Goal: Find contact information: Find contact information

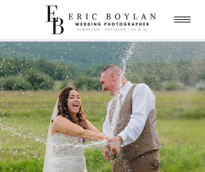
click at [178, 19] on icon at bounding box center [182, 19] width 16 height 6
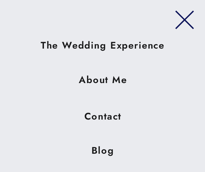
click at [94, 49] on div at bounding box center [102, 45] width 143 height 29
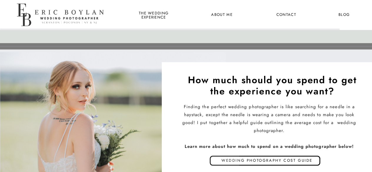
scroll to position [2732, 0]
click at [204, 159] on p "Wedding photography cost guide" at bounding box center [267, 161] width 142 height 9
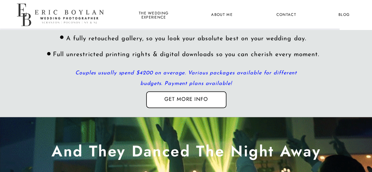
scroll to position [1777, 0]
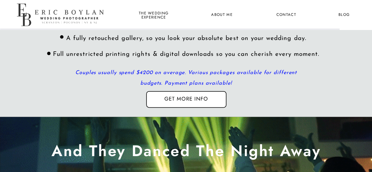
click at [178, 97] on nav "Get more info" at bounding box center [186, 100] width 57 height 8
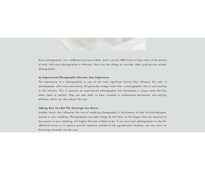
scroll to position [1030, 0]
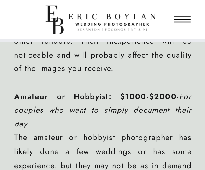
click at [94, 93] on p "A wedding photographer is a big investment for you to not fully understand the …" at bounding box center [102, 139] width 177 height 733
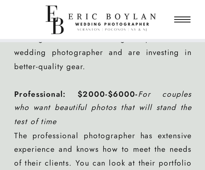
scroll to position [1198, 0]
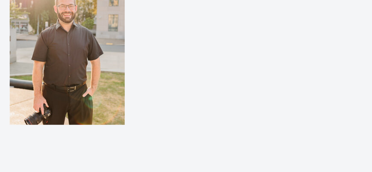
scroll to position [238, 0]
